Goal: Task Accomplishment & Management: Use online tool/utility

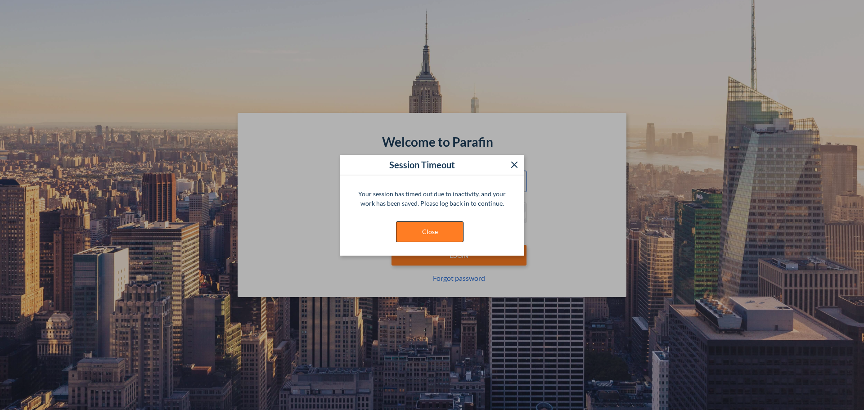
type input "**********"
click at [433, 231] on button "Close" at bounding box center [430, 231] width 68 height 21
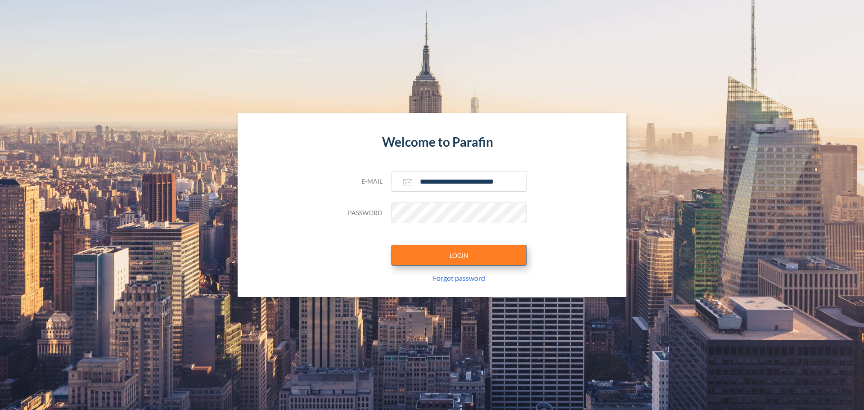
click at [441, 256] on button "LOGIN" at bounding box center [459, 255] width 135 height 21
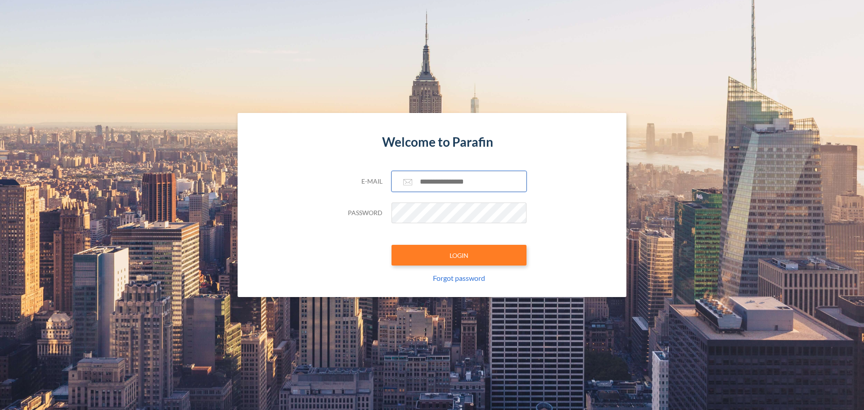
type input "**********"
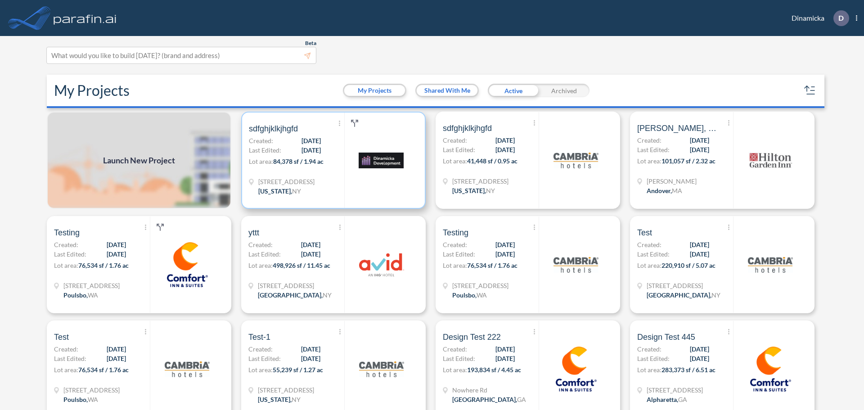
click at [382, 166] on img at bounding box center [381, 160] width 45 height 45
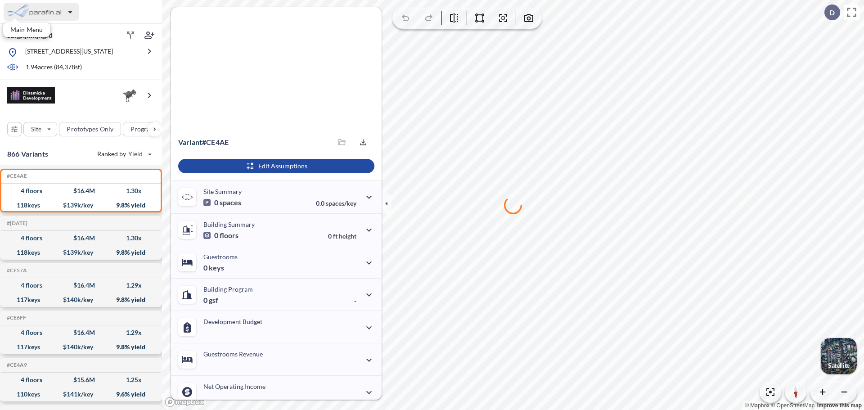
click at [37, 15] on div "button" at bounding box center [42, 12] width 76 height 18
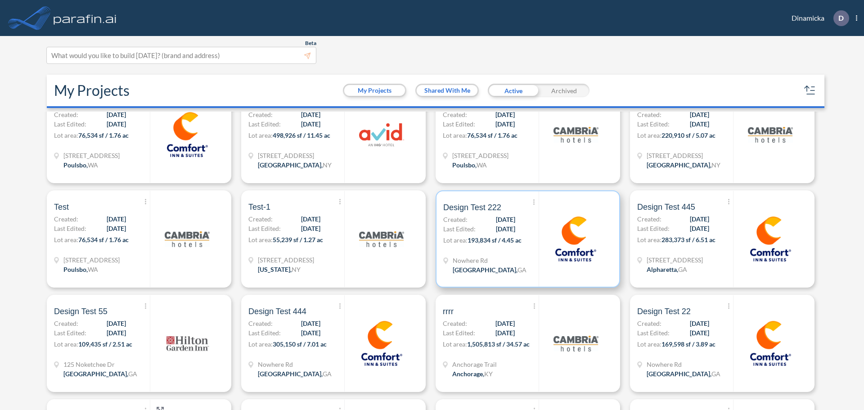
scroll to position [135, 0]
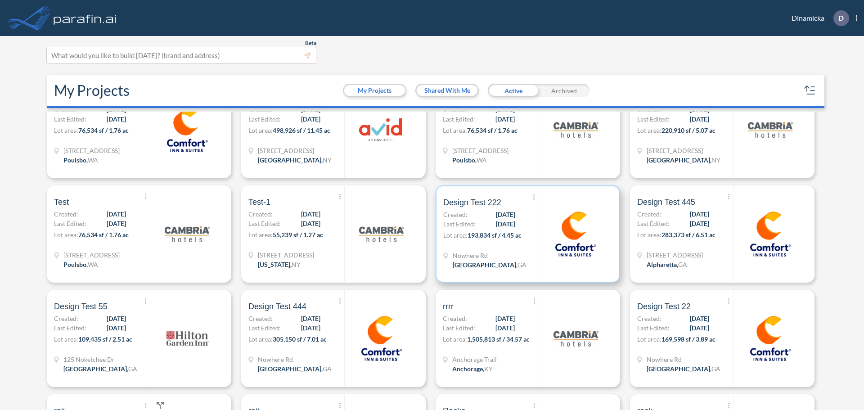
click at [553, 215] on img at bounding box center [575, 234] width 45 height 45
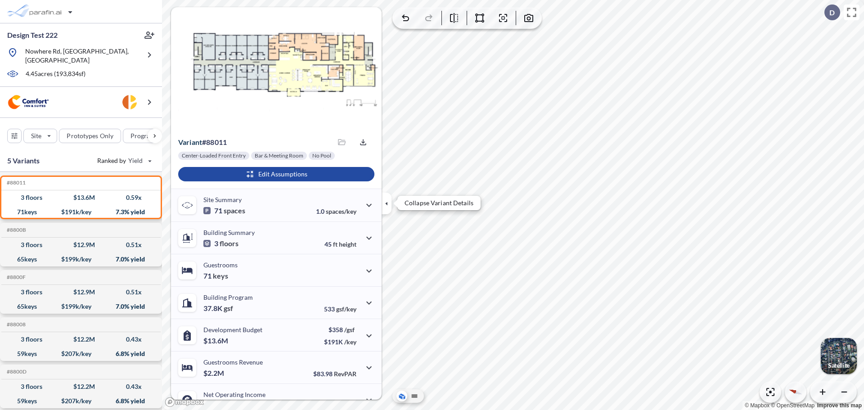
click at [385, 197] on button "button" at bounding box center [387, 204] width 10 height 22
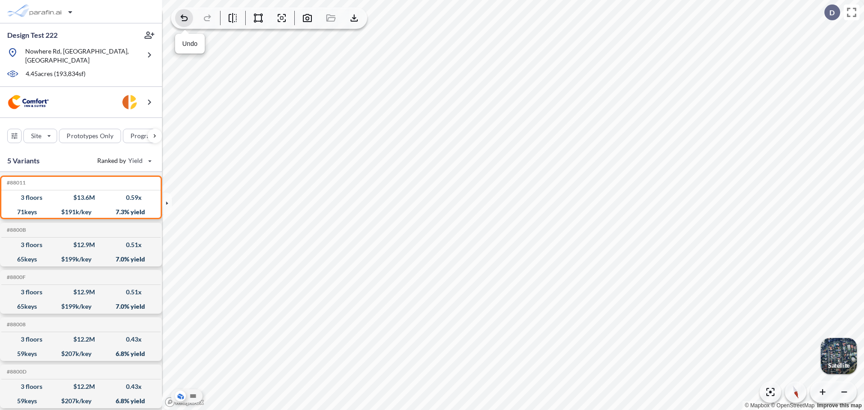
click at [181, 23] on icon "button" at bounding box center [184, 18] width 11 height 11
click at [768, 402] on button "Re-center" at bounding box center [770, 392] width 21 height 21
